Goal: Task Accomplishment & Management: Use online tool/utility

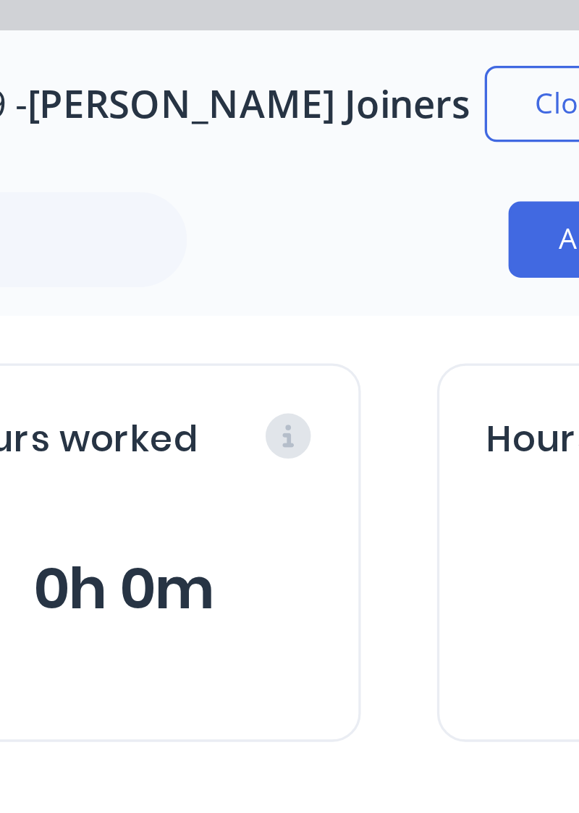
scroll to position [1620, 0]
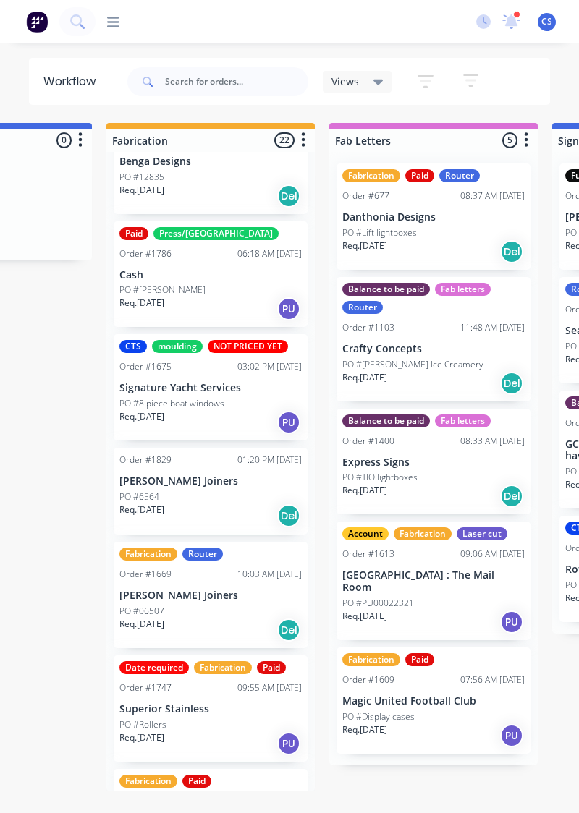
scroll to position [1495, 0]
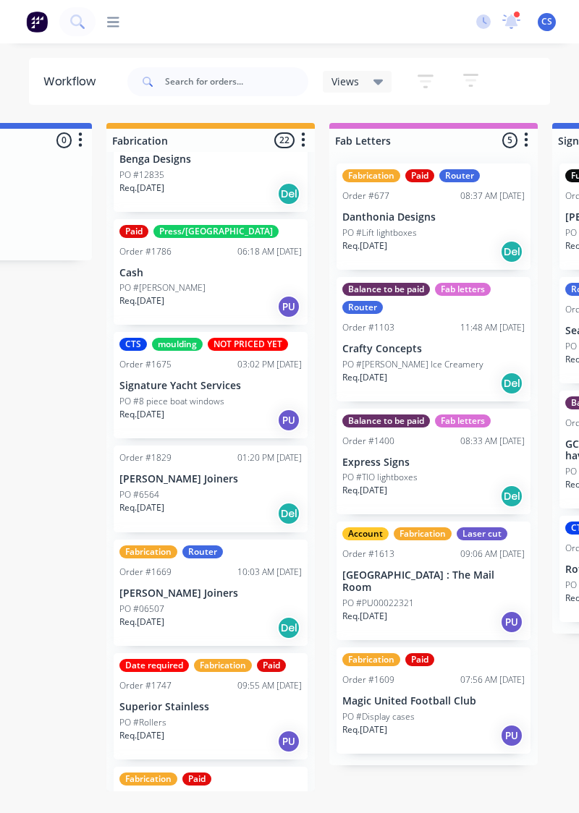
click at [181, 501] on div "Req. [DATE] Del" at bounding box center [210, 513] width 182 height 25
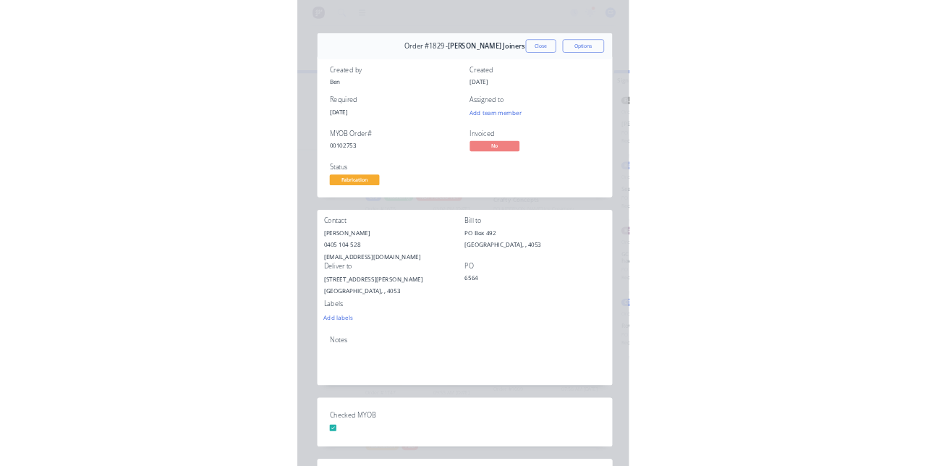
scroll to position [0, 0]
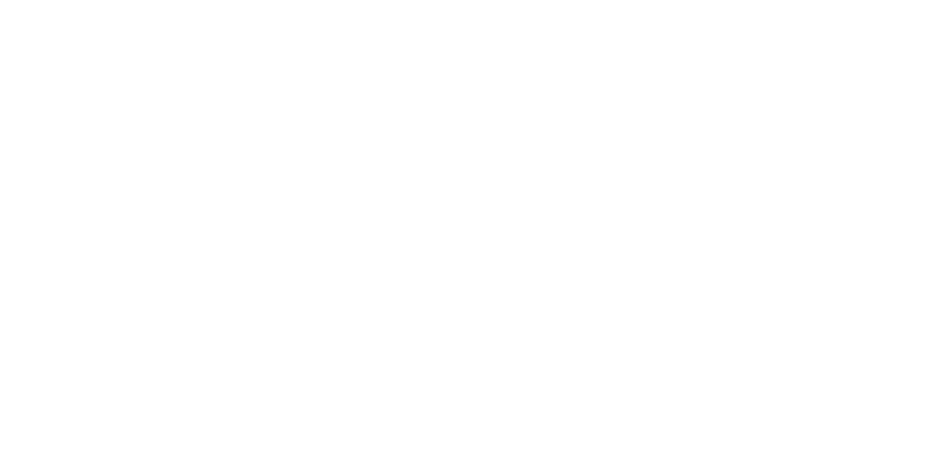
click at [157, 124] on div "Collaborate" at bounding box center [128, 126] width 57 height 13
click at [192, 216] on button "Tracking" at bounding box center [122, 199] width 137 height 36
click at [192, 135] on button "Collaborate" at bounding box center [122, 126] width 137 height 36
click at [578, 82] on button "Close" at bounding box center [747, 80] width 53 height 23
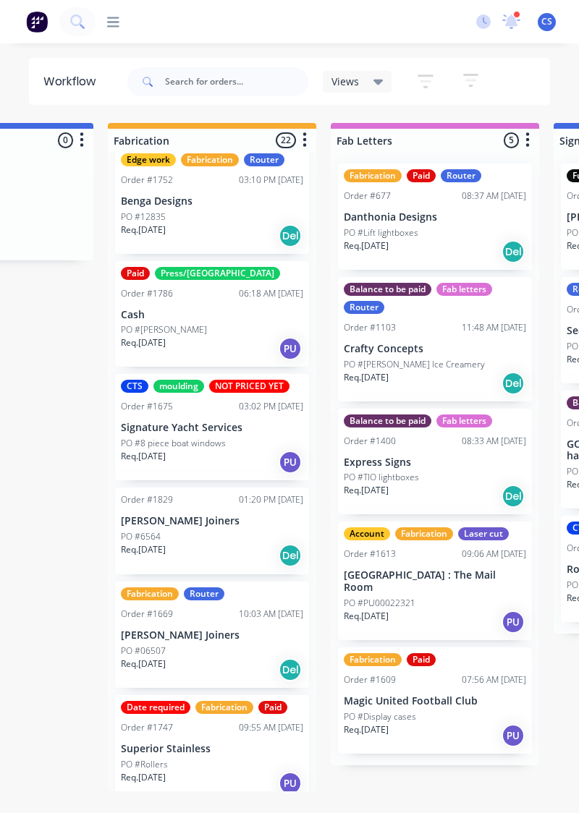
scroll to position [1452, 0]
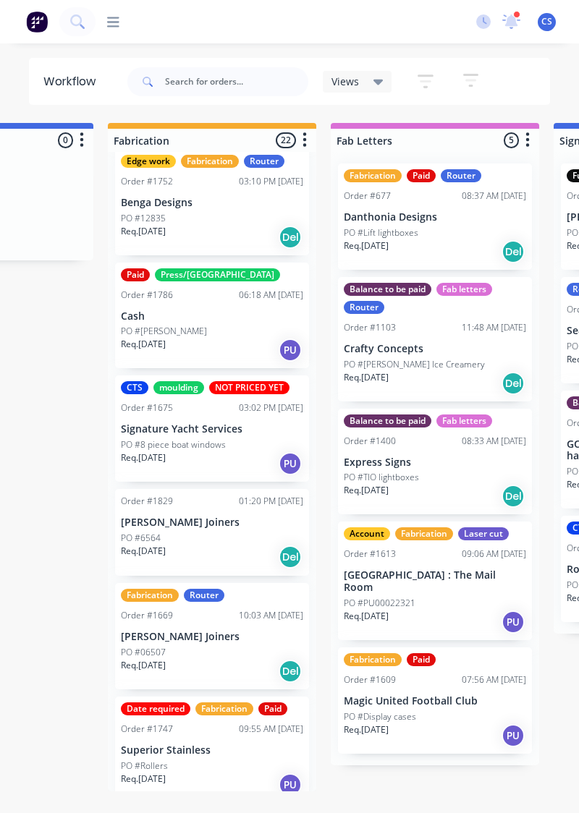
click at [179, 631] on p "[PERSON_NAME] Joiners" at bounding box center [212, 637] width 182 height 12
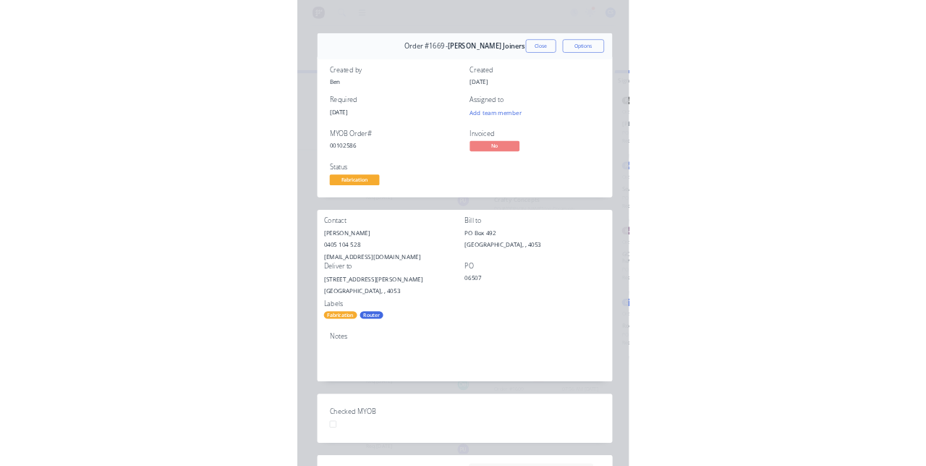
scroll to position [0, 0]
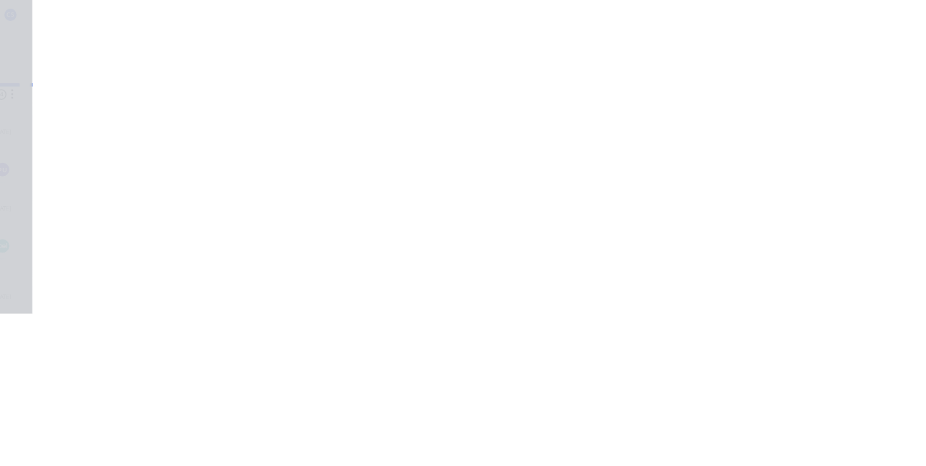
click at [197, 141] on button "Collaborate" at bounding box center [128, 126] width 137 height 36
click at [134, 205] on div "Tracking" at bounding box center [114, 198] width 40 height 13
click at [563, 362] on icon "button" at bounding box center [559, 360] width 7 height 8
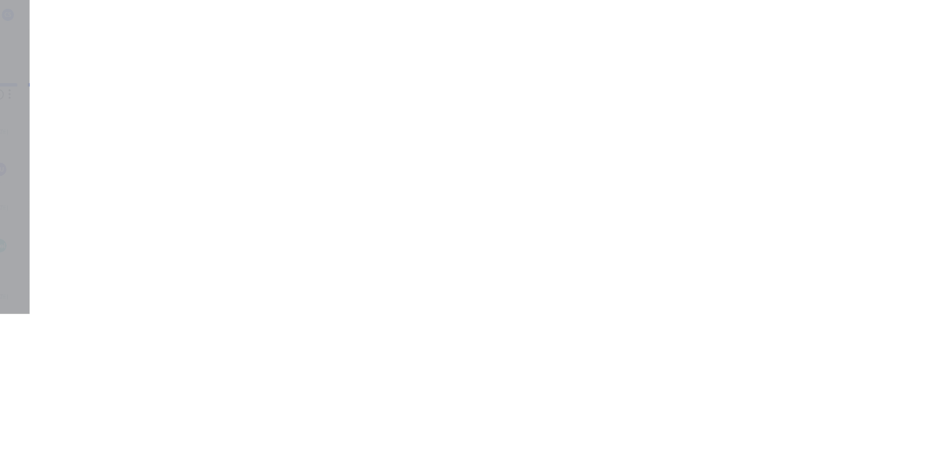
click at [578, 205] on div "Team Member Select..." at bounding box center [463, 187] width 242 height 62
click at [457, 229] on button "Clock On" at bounding box center [418, 229] width 80 height 23
